Goal: Task Accomplishment & Management: Manage account settings

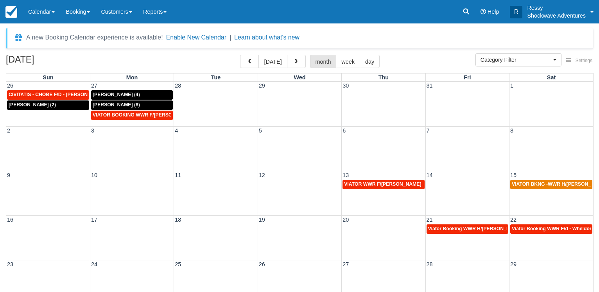
select select
click at [252, 64] on span "button" at bounding box center [249, 61] width 5 height 5
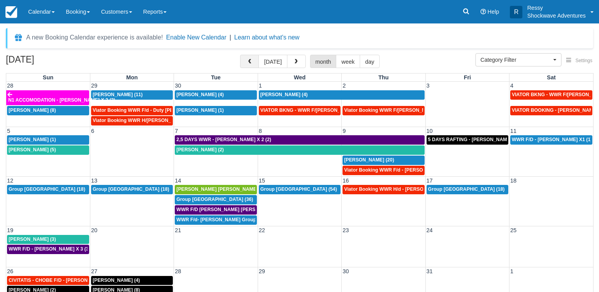
click at [251, 64] on span "button" at bounding box center [249, 61] width 5 height 5
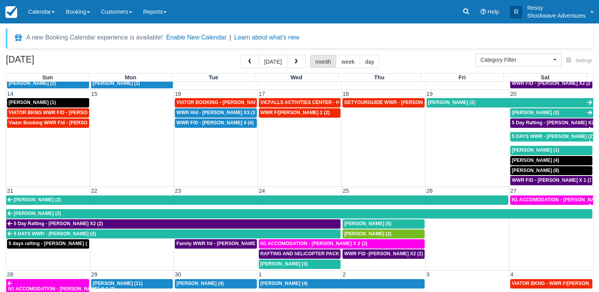
scroll to position [218, 0]
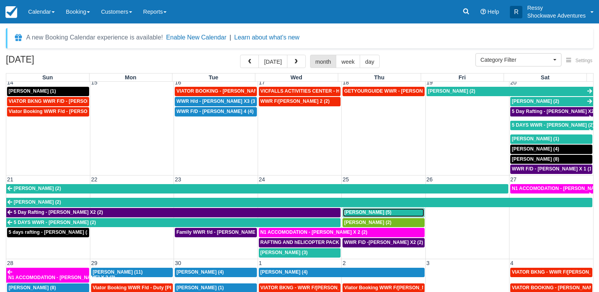
click at [362, 210] on span "Jeff Smith (5)" at bounding box center [367, 212] width 47 height 5
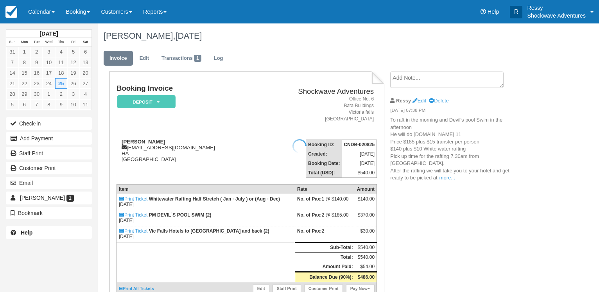
scroll to position [40, 0]
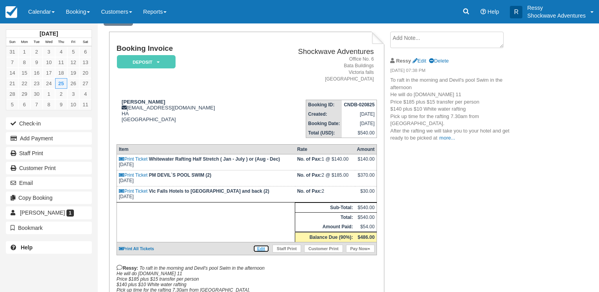
click at [257, 253] on link "Edit" at bounding box center [261, 249] width 16 height 8
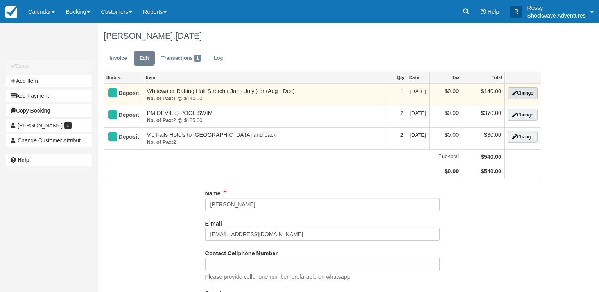
click at [513, 93] on icon "button" at bounding box center [514, 93] width 5 height 5
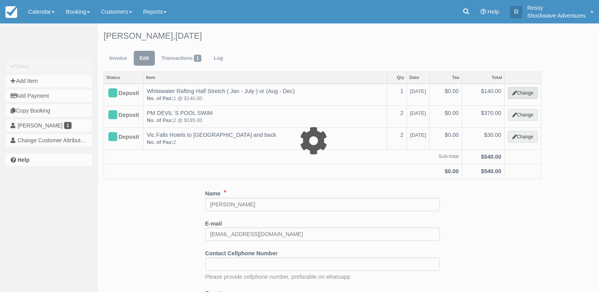
type input "140.00"
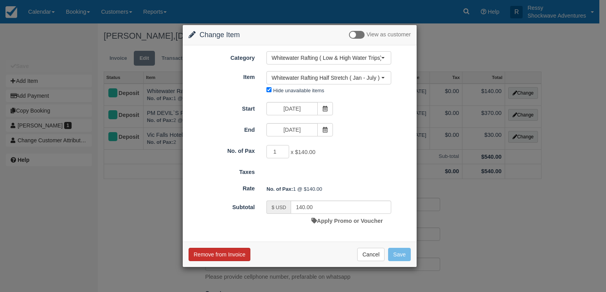
click at [225, 256] on button "Remove from Invoice" at bounding box center [219, 254] width 62 height 13
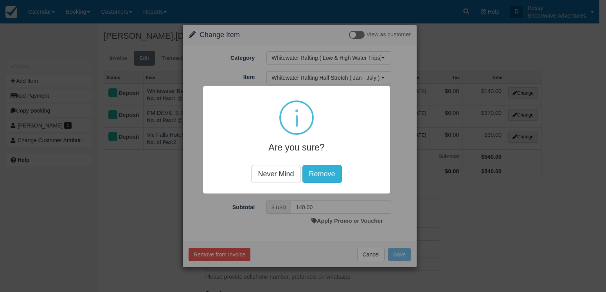
click at [312, 174] on button "Remove" at bounding box center [321, 174] width 39 height 18
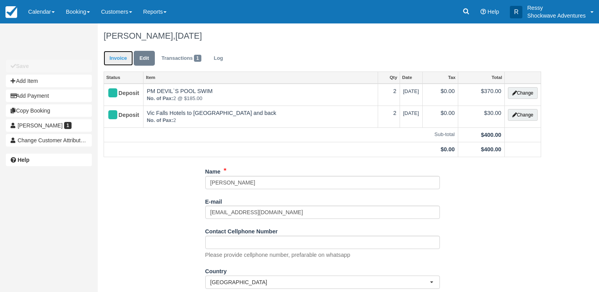
click at [122, 62] on link "Invoice" at bounding box center [118, 58] width 29 height 15
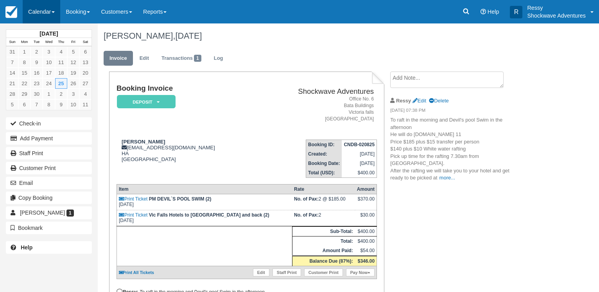
click at [51, 10] on link "Calendar" at bounding box center [42, 11] width 38 height 23
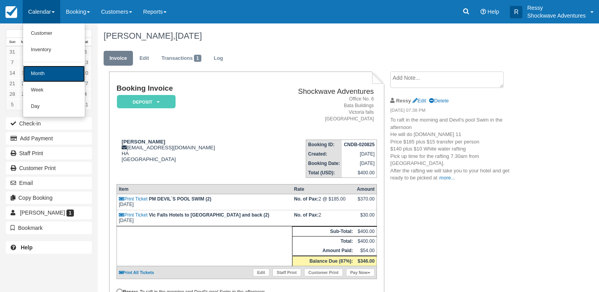
click at [56, 72] on link "Month" at bounding box center [54, 74] width 62 height 16
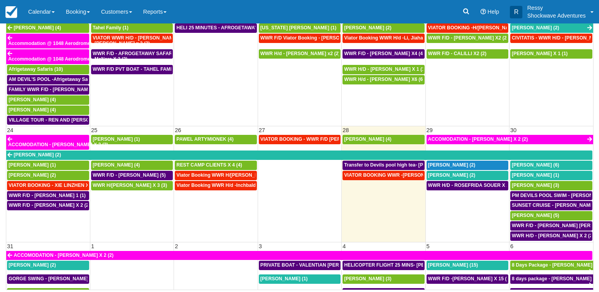
scroll to position [447, 0]
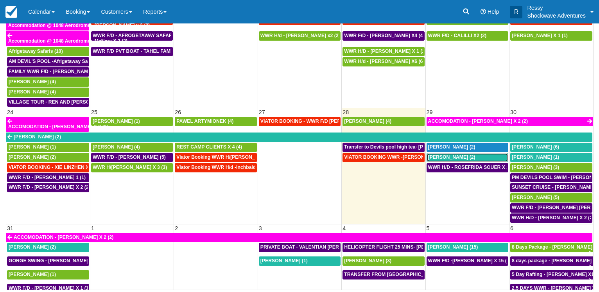
click at [476, 156] on div "[PERSON_NAME] (2)" at bounding box center [467, 157] width 79 height 6
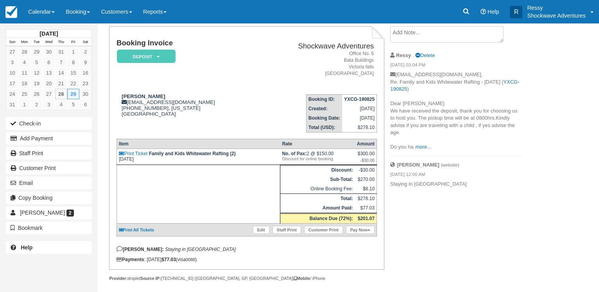
scroll to position [58, 0]
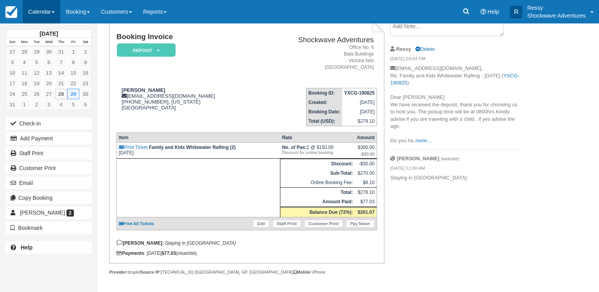
click at [50, 12] on link "Calendar" at bounding box center [42, 11] width 38 height 23
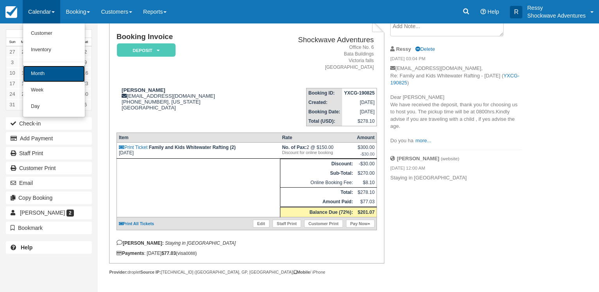
click at [54, 69] on link "Month" at bounding box center [54, 74] width 62 height 16
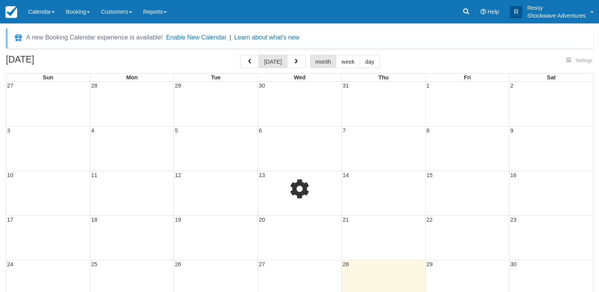
select select
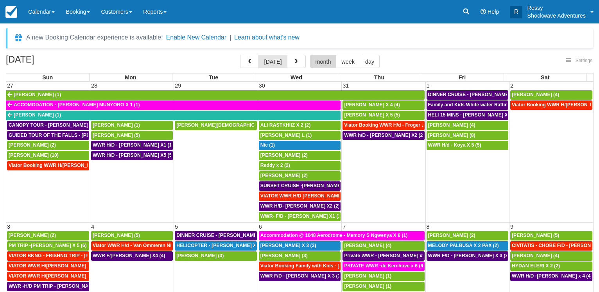
select select
click at [294, 66] on button "button" at bounding box center [296, 61] width 19 height 13
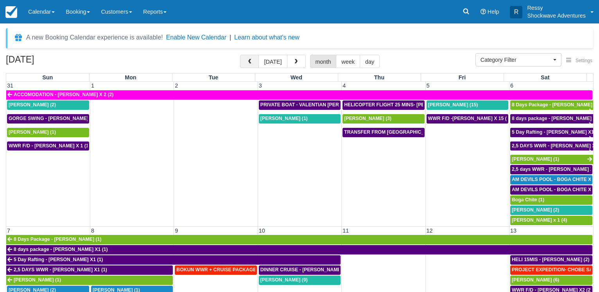
click at [252, 60] on span "button" at bounding box center [249, 61] width 5 height 5
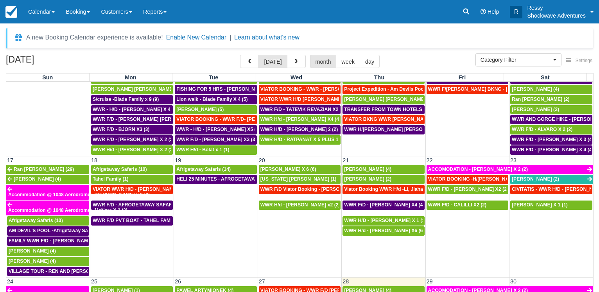
scroll to position [488, 0]
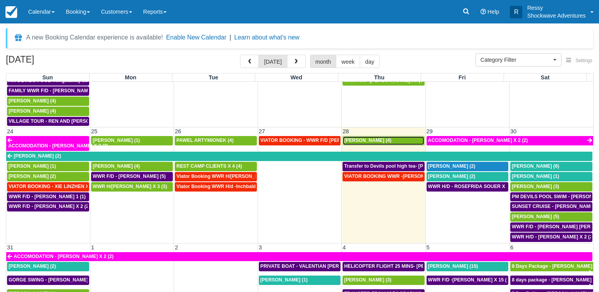
click at [360, 142] on span "Baskar Masilamani (4)" at bounding box center [367, 140] width 47 height 5
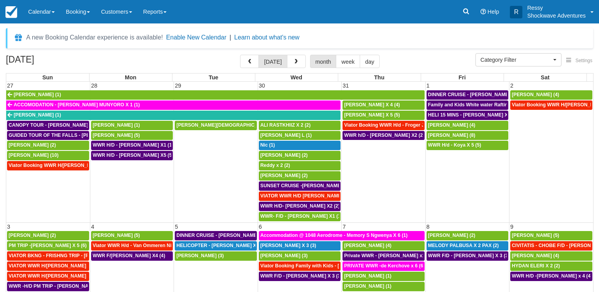
select select
